Goal: Find specific page/section: Find specific page/section

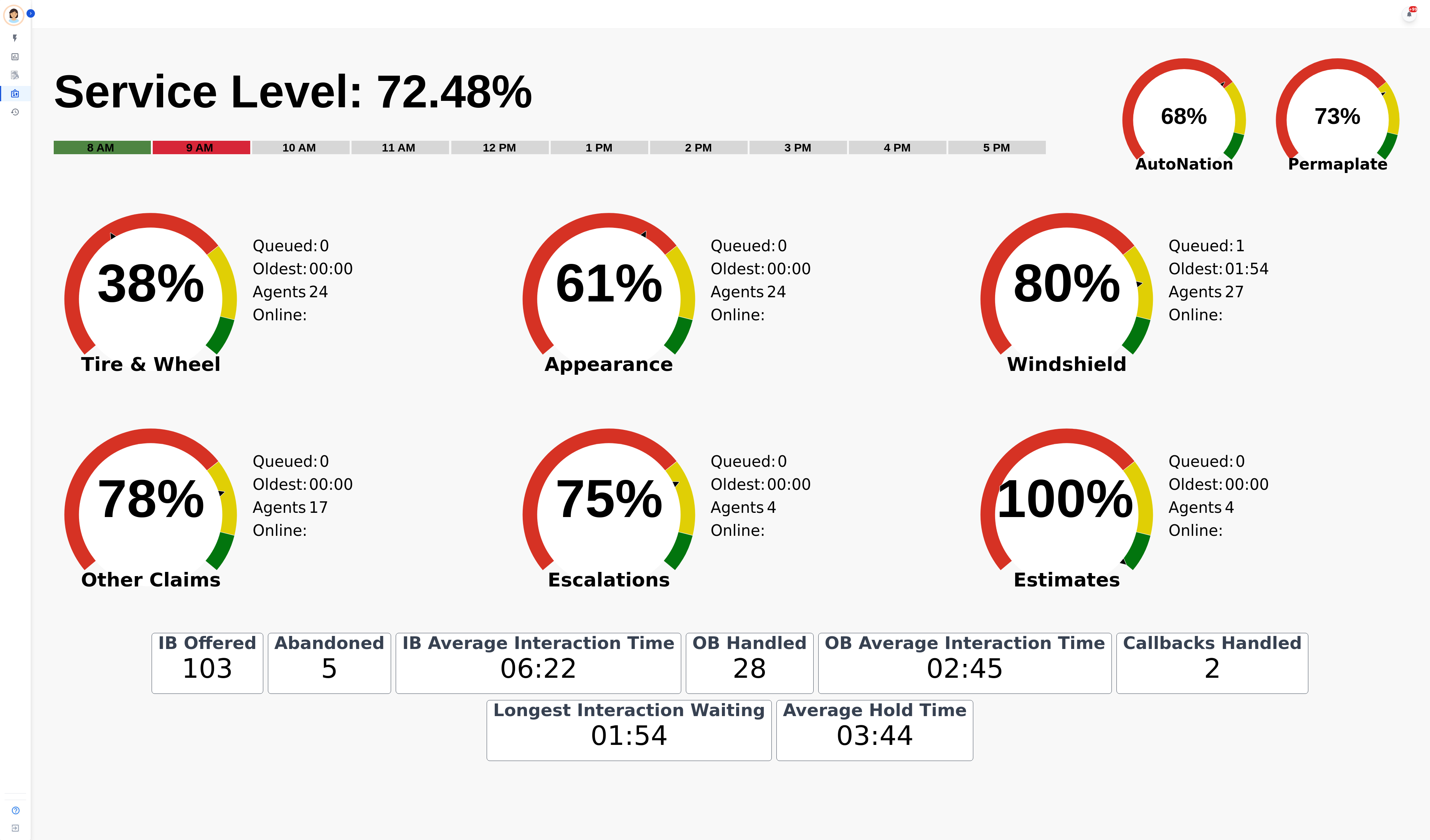
click at [757, 523] on div "Agents Online: 4" at bounding box center [743, 519] width 66 height 46
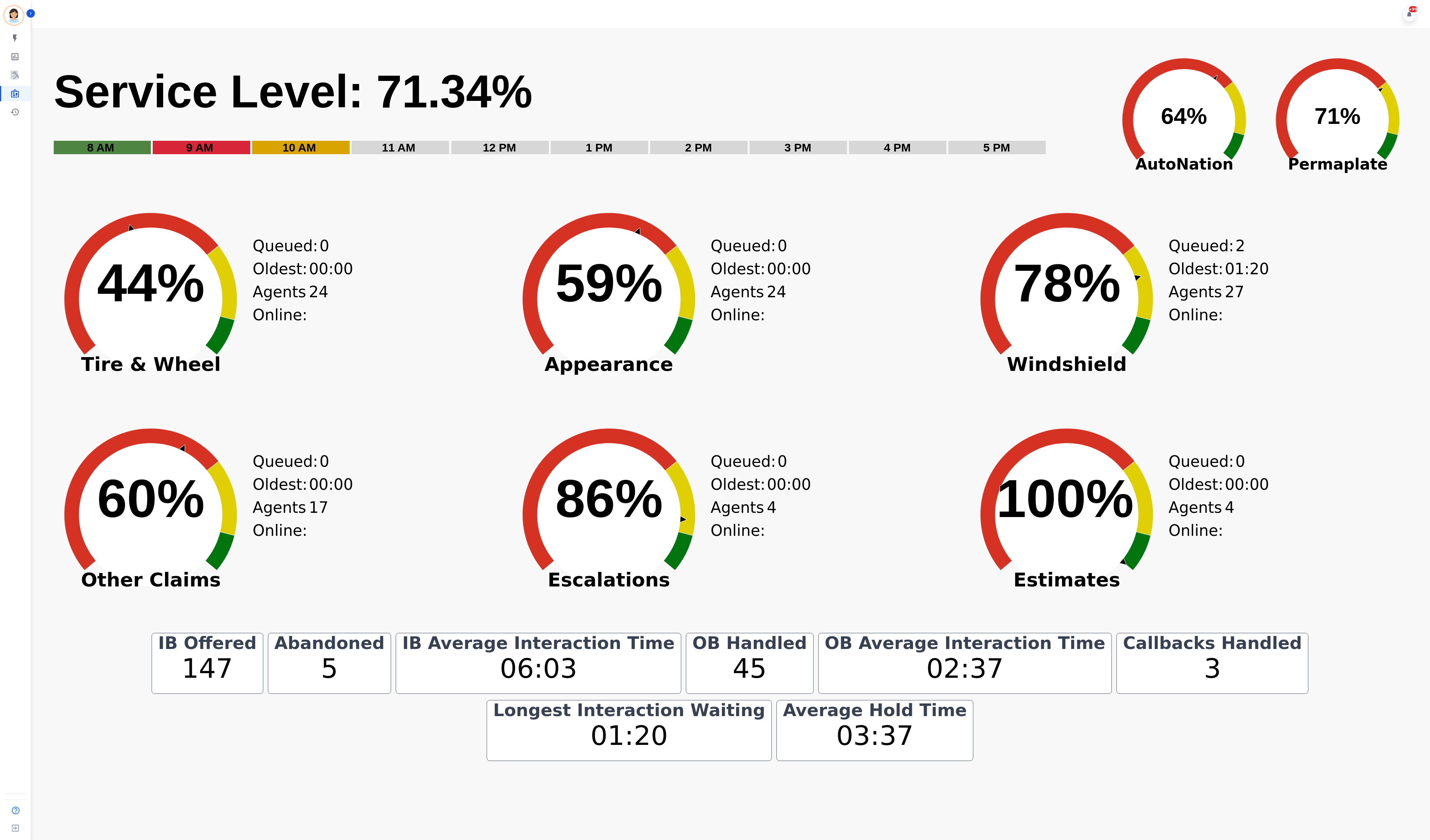
click at [389, 522] on div "Created with Highcharts 10.3.3 60% ​ 60% Other Claims Queued: 0 Oldest: 00:00 A…" at bounding box center [272, 527] width 453 height 211
click at [752, 553] on div "Queued: 0 Oldest: 00:00 Agents Online: 4" at bounding box center [743, 527] width 66 height 211
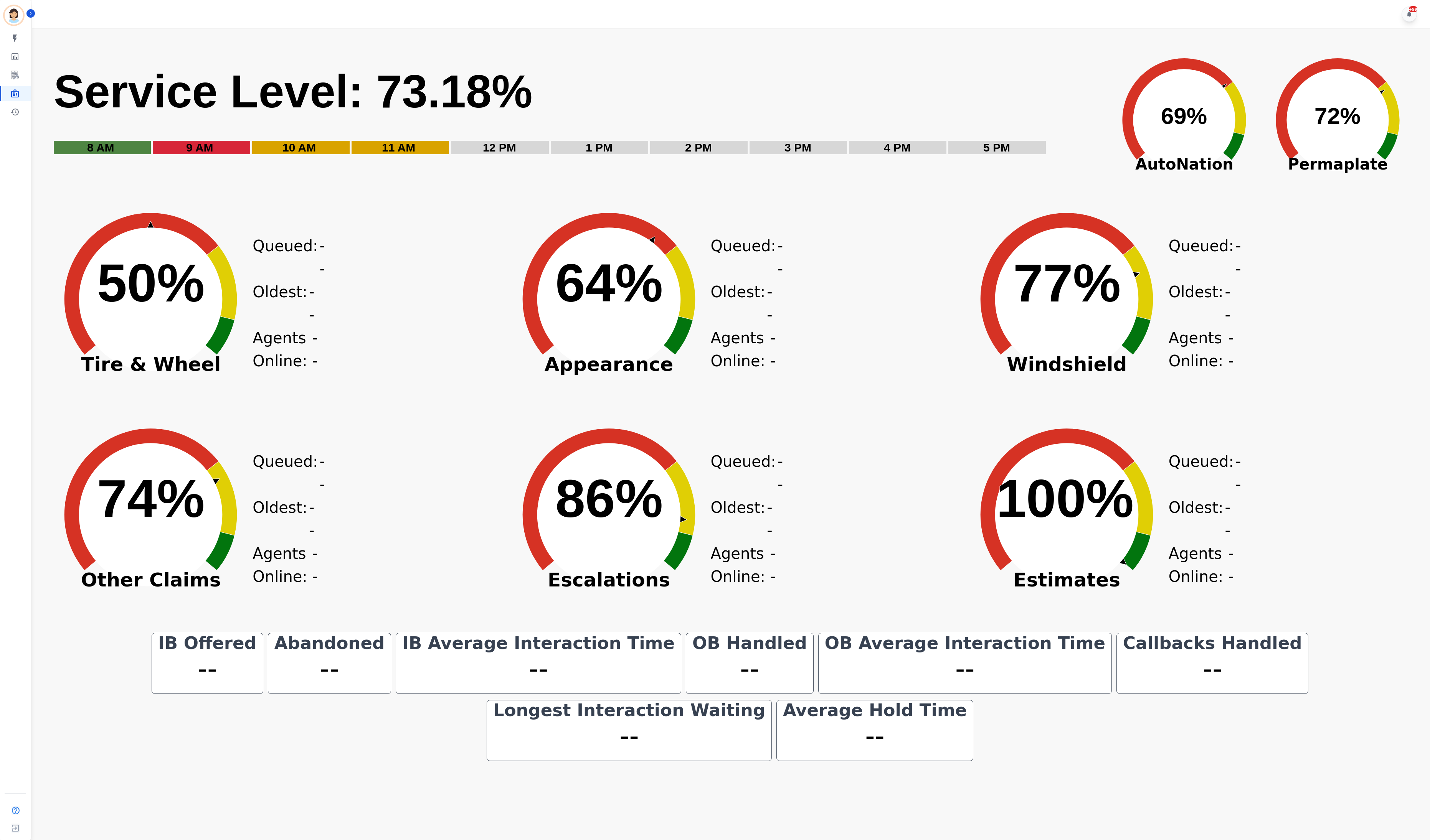
click at [565, 331] on circle at bounding box center [608, 299] width 144 height 144
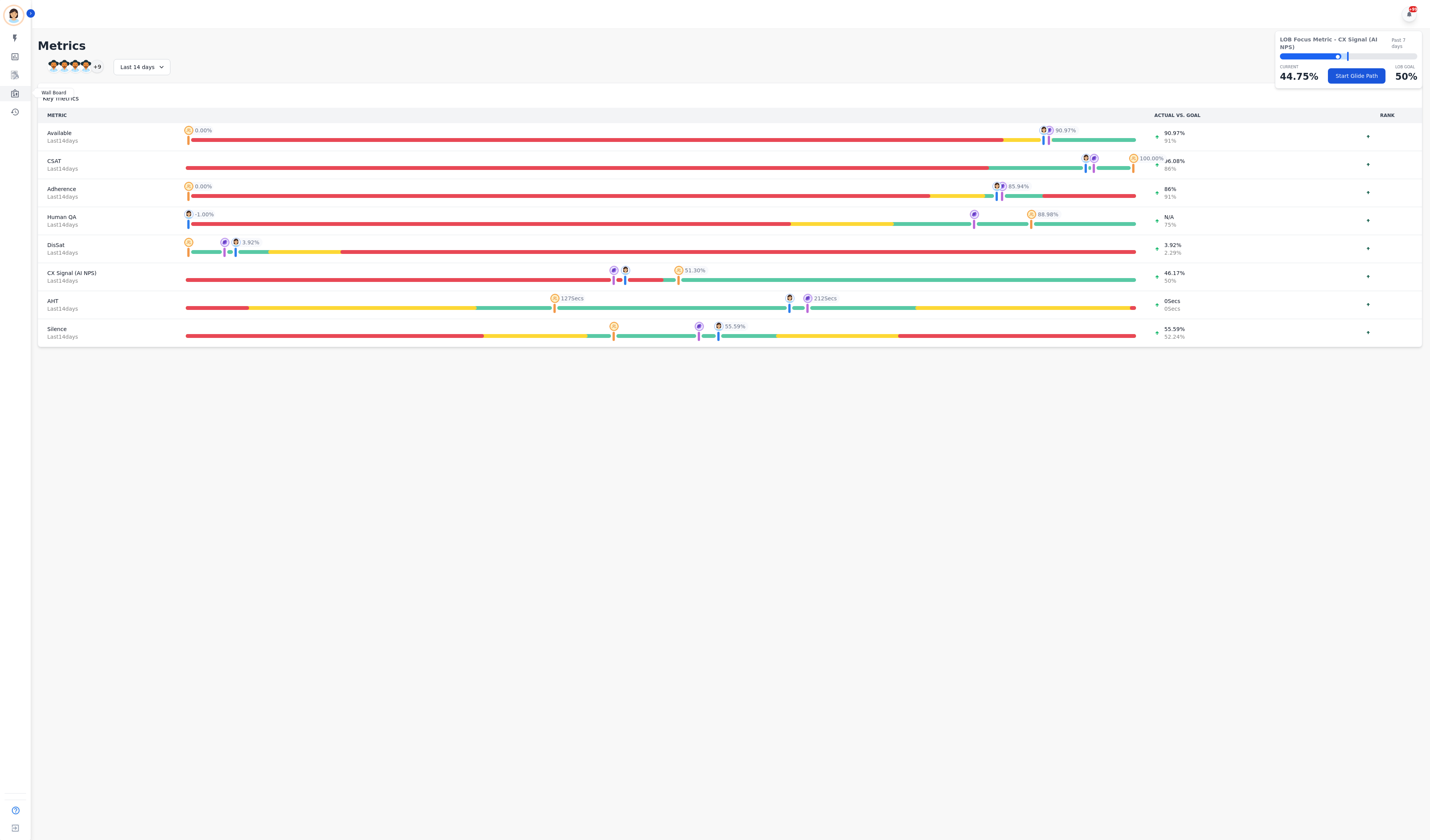
click at [15, 90] on icon "Sidebar" at bounding box center [15, 93] width 8 height 8
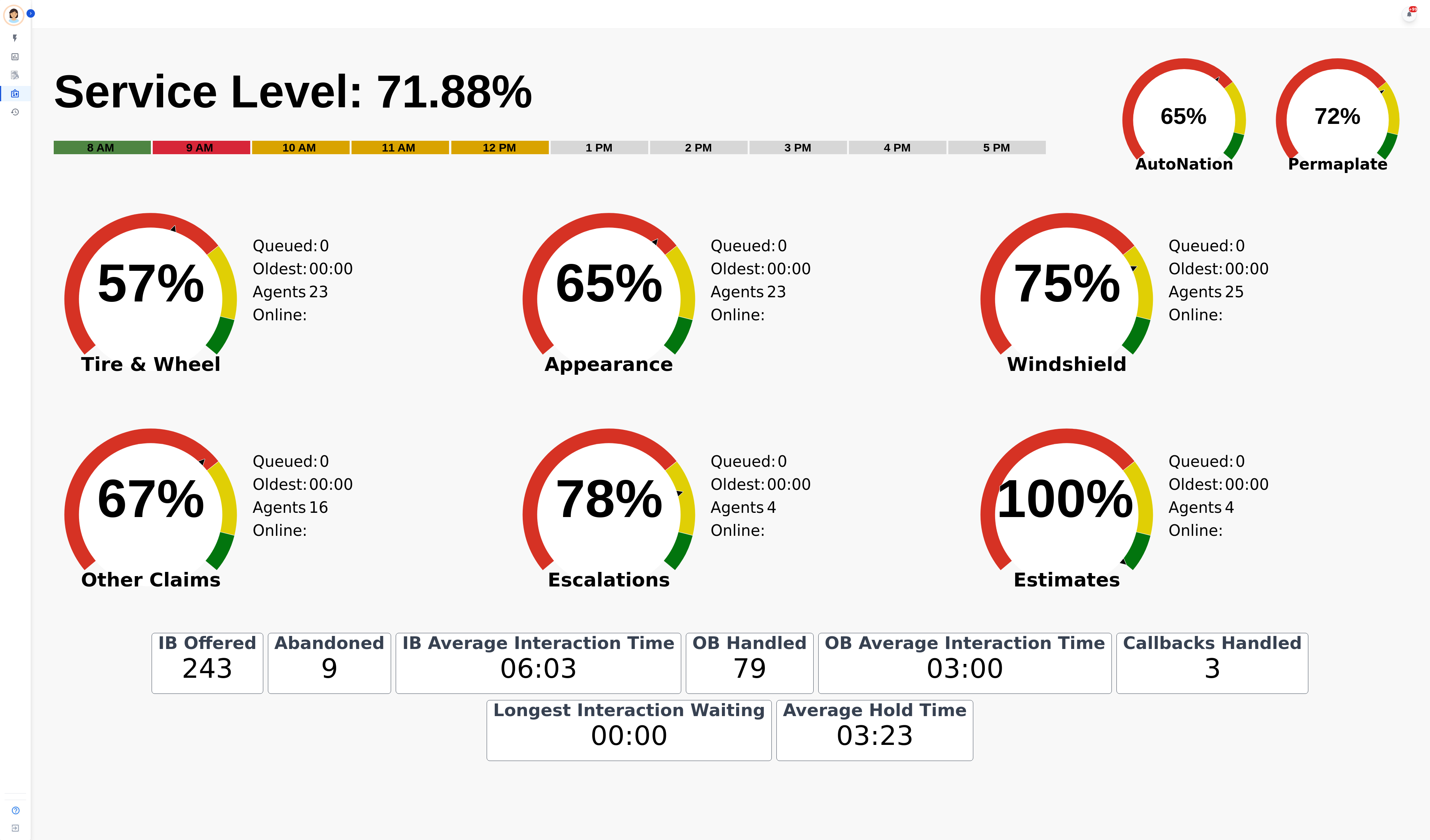
click at [570, 338] on circle at bounding box center [608, 299] width 144 height 144
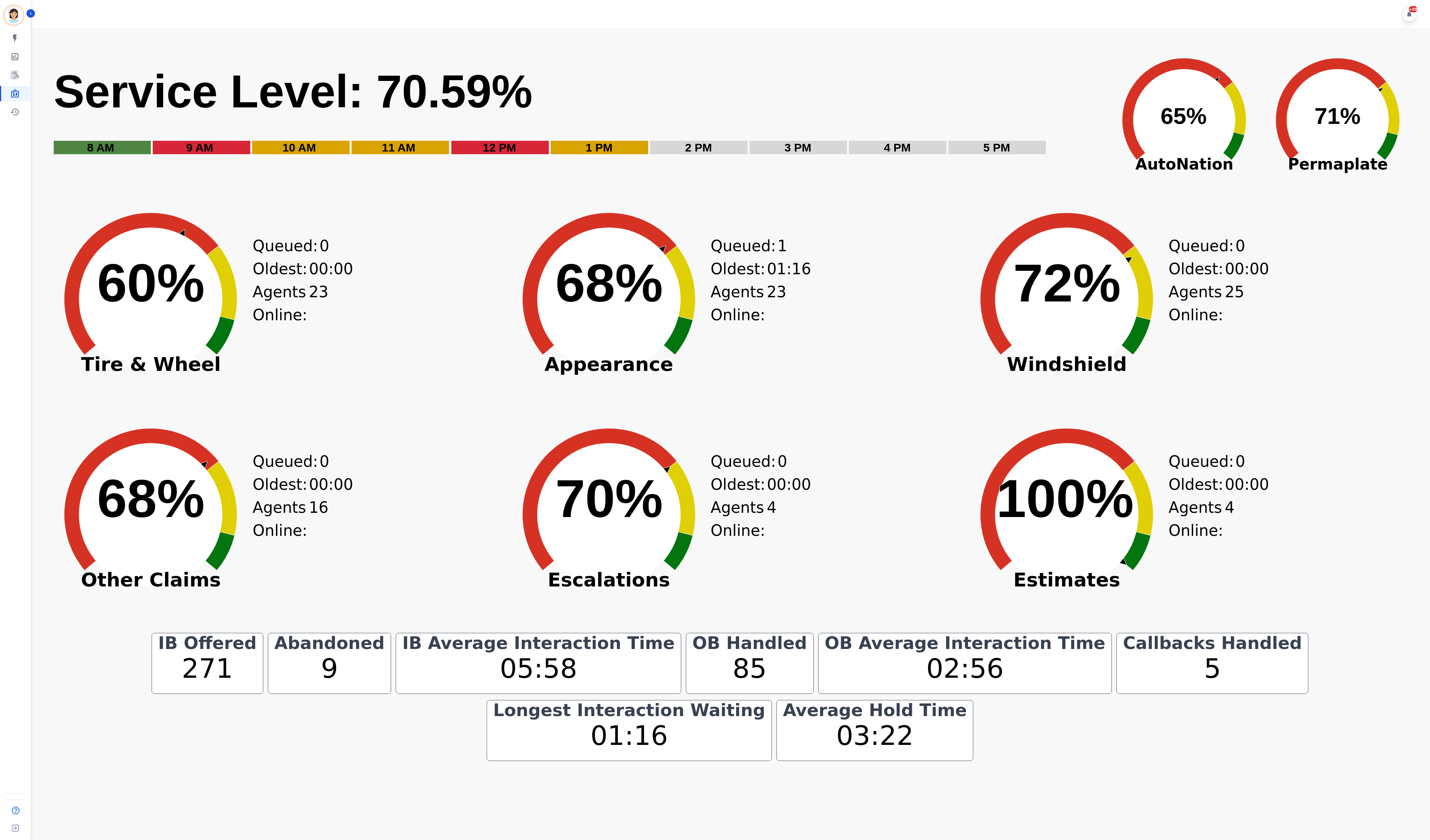
click at [625, 264] on text "68% ​ 68%" at bounding box center [609, 283] width 108 height 60
click at [463, 606] on div "Created with Highcharts 10.3.3 67% ​ 67% Other Claims Queued: 0 Oldest: 00:00 A…" at bounding box center [272, 527] width 453 height 211
click at [1180, 402] on div "Queued: 2 Oldest: 04:51 Agents Online: 25" at bounding box center [1201, 312] width 66 height 211
